Goal: Task Accomplishment & Management: Use online tool/utility

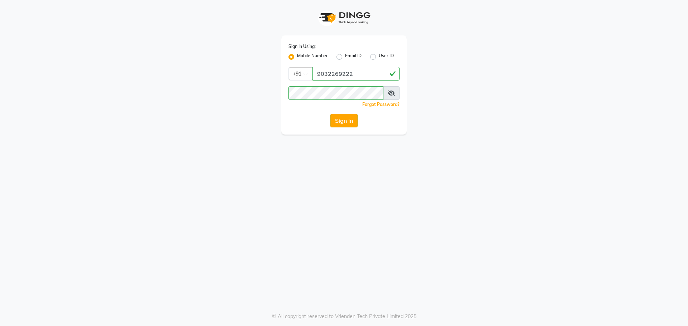
click at [334, 123] on button "Sign In" at bounding box center [343, 121] width 27 height 14
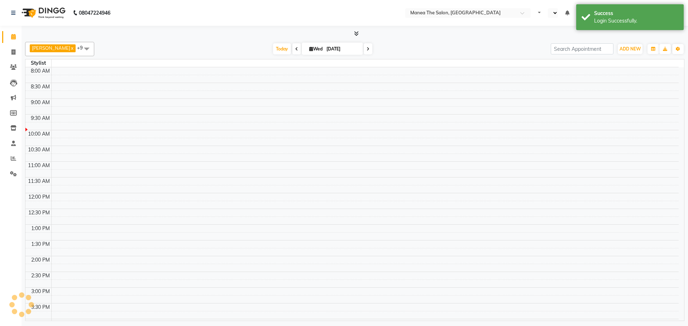
select select "en"
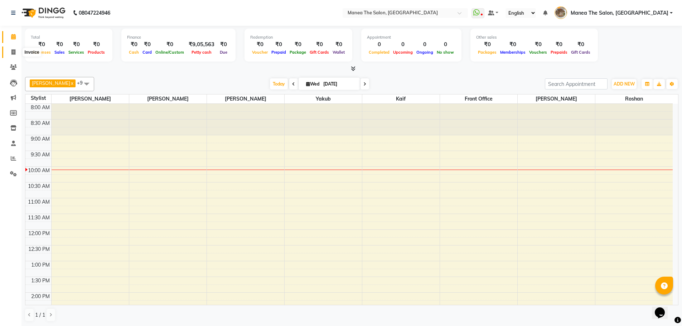
click at [15, 50] on icon at bounding box center [13, 51] width 4 height 5
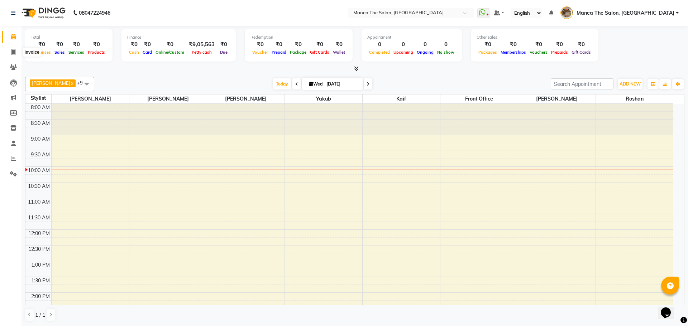
select select "service"
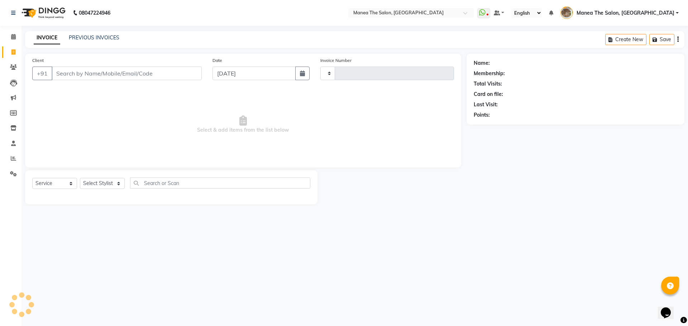
type input "2204"
select select "7287"
